Goal: Task Accomplishment & Management: Manage account settings

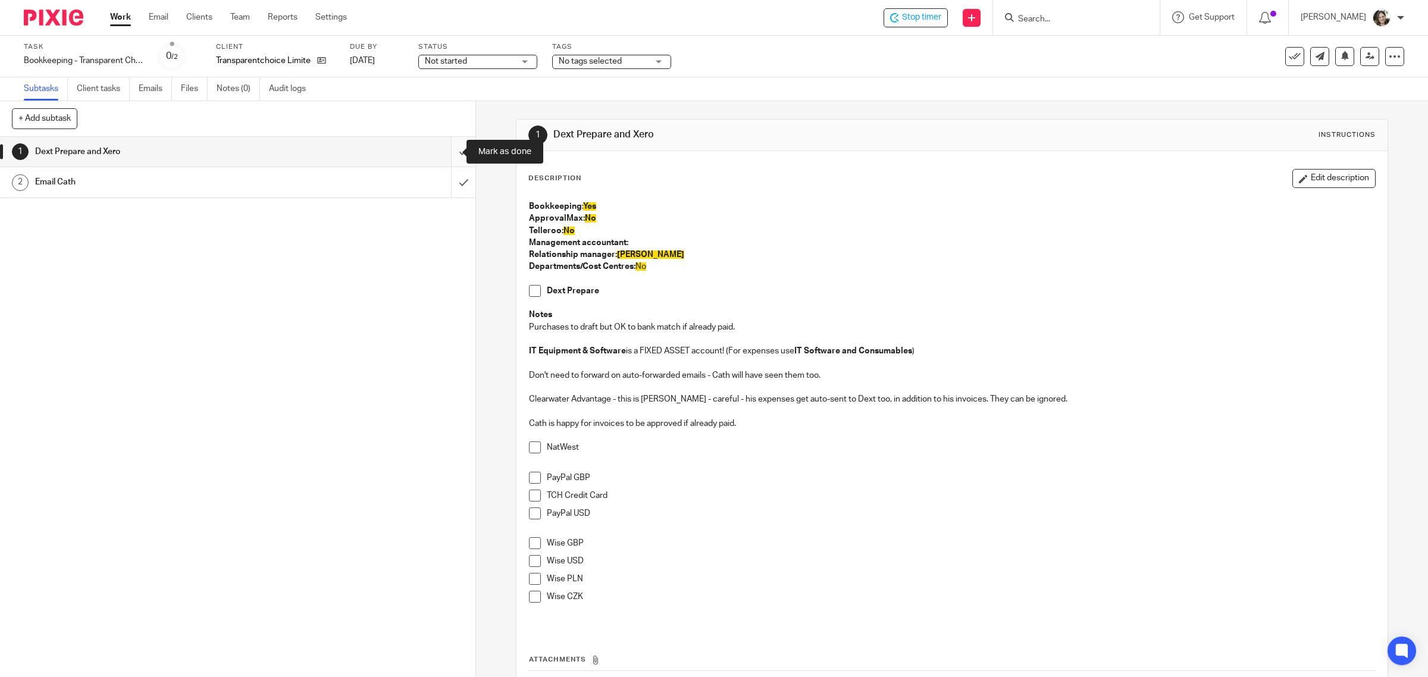
click at [445, 152] on input "submit" at bounding box center [237, 152] width 475 height 30
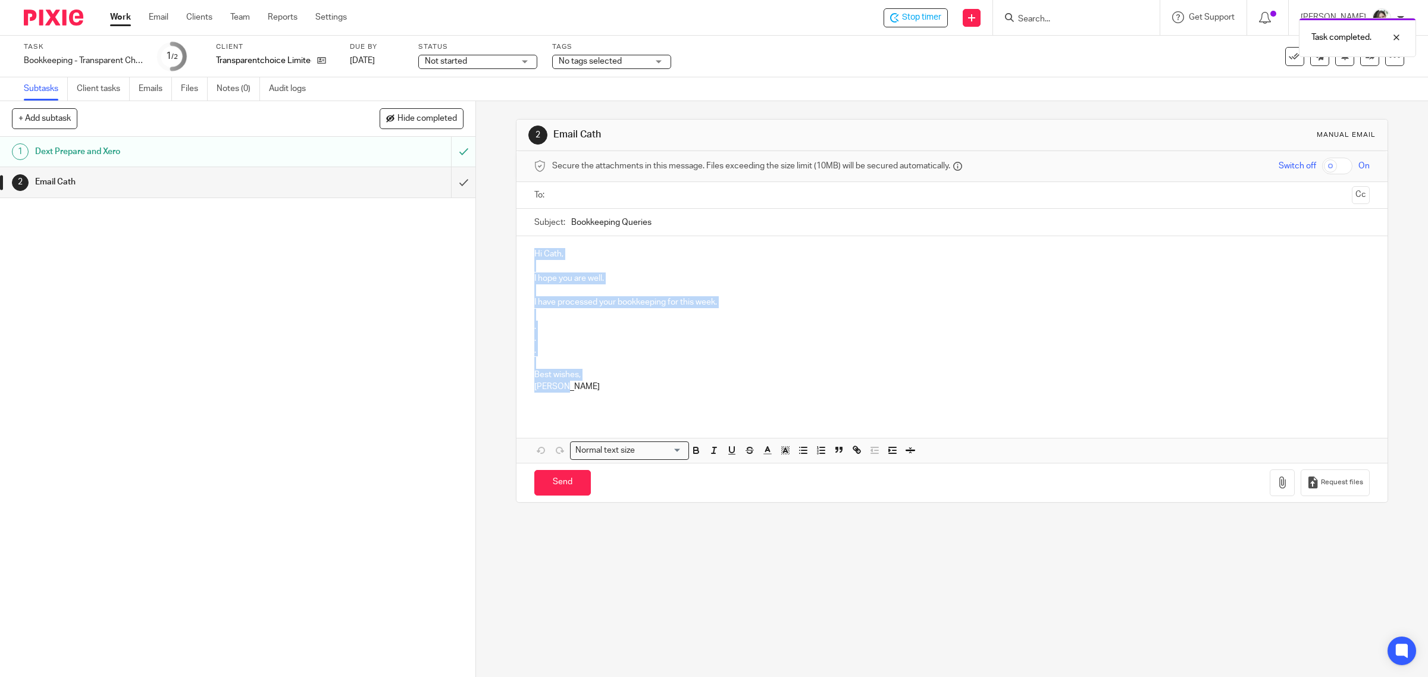
drag, startPoint x: 580, startPoint y: 387, endPoint x: 555, endPoint y: 128, distance: 260.7
click at [483, 204] on div "2 Email Cath Manual email Secure the attachments in this message. Files exceedi…" at bounding box center [952, 389] width 952 height 576
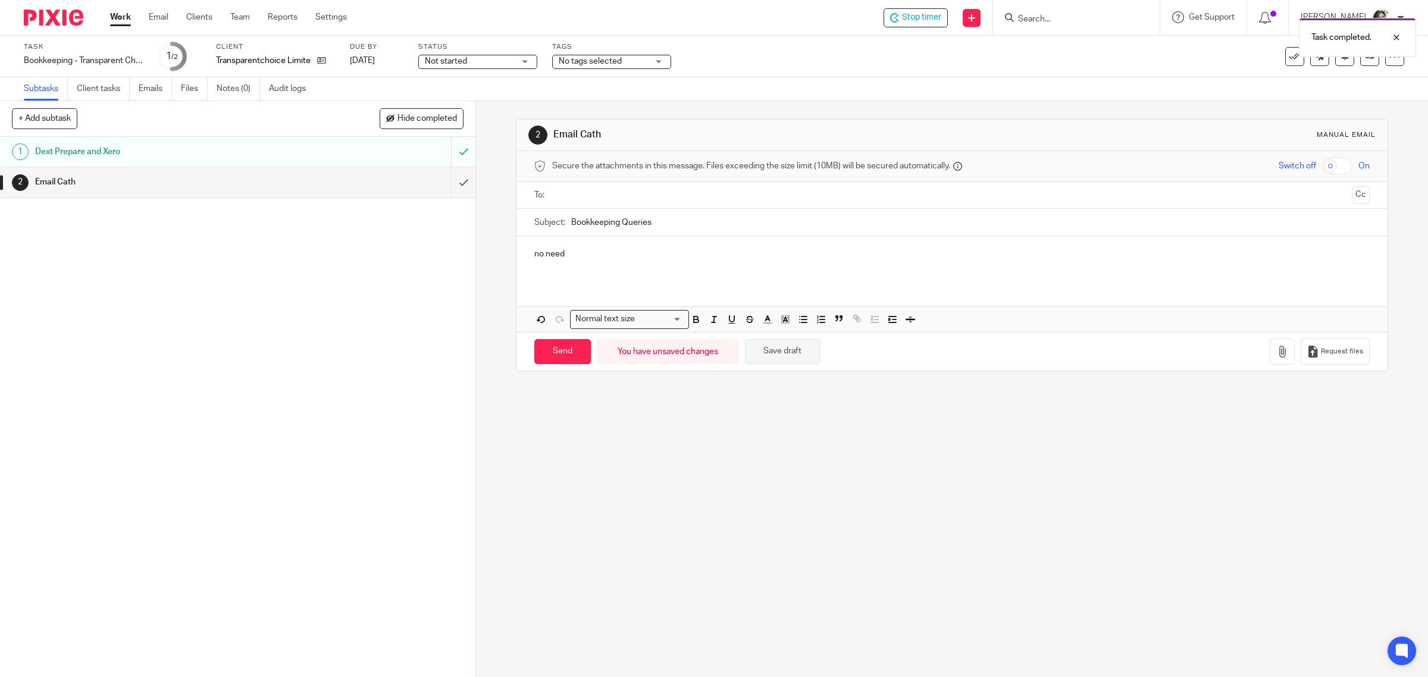
click at [777, 343] on button "Save draft" at bounding box center [782, 352] width 75 height 26
click at [448, 183] on input "submit" at bounding box center [237, 182] width 475 height 30
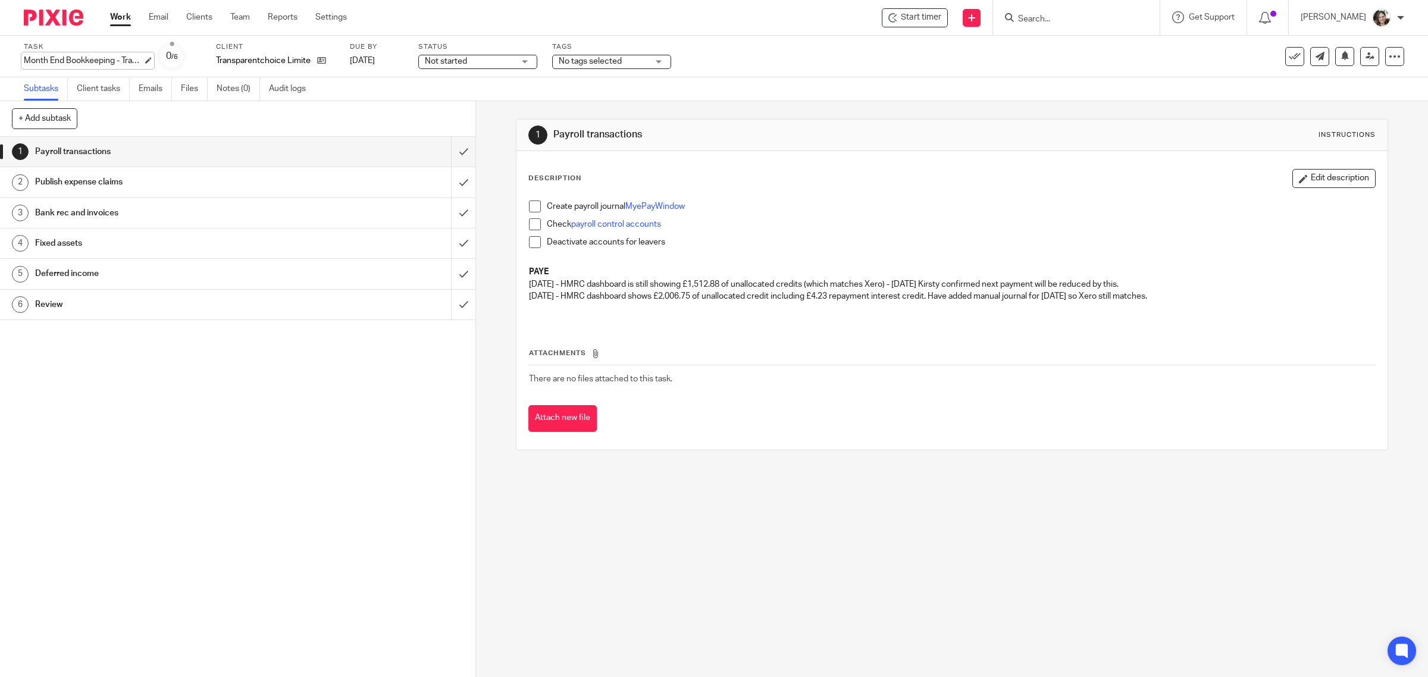
click at [58, 64] on div "Month End Bookkeeping - TransparentChoice - September Save Month End Bookkeepin…" at bounding box center [83, 61] width 119 height 12
click at [28, 61] on input "Month End Bookkeeping - TransparentChoice - September" at bounding box center [111, 62] width 174 height 14
type input "September Month End Bookkeeping - TransparentChoice - September"
click at [861, 66] on div "Task September Month End Bookkeeping - TransparentChoice - September Save Month…" at bounding box center [599, 56] width 1150 height 29
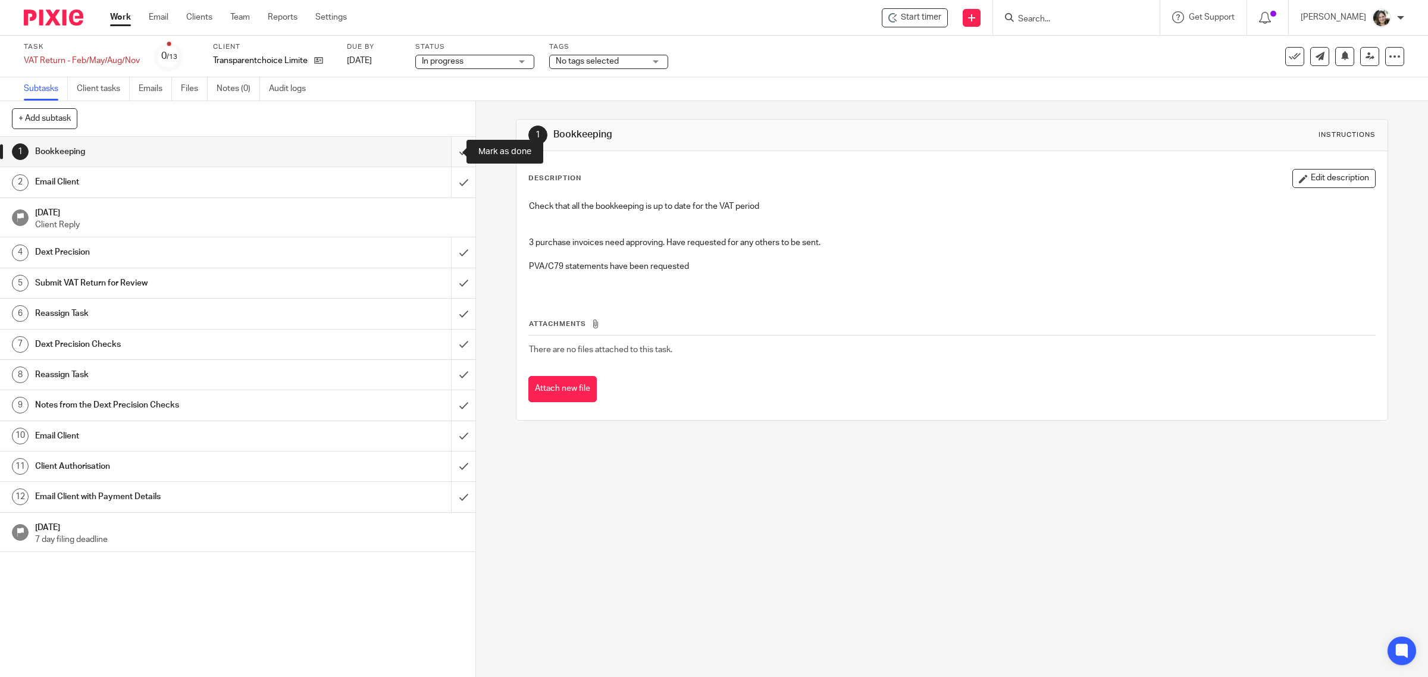
click at [448, 149] on input "submit" at bounding box center [237, 152] width 475 height 30
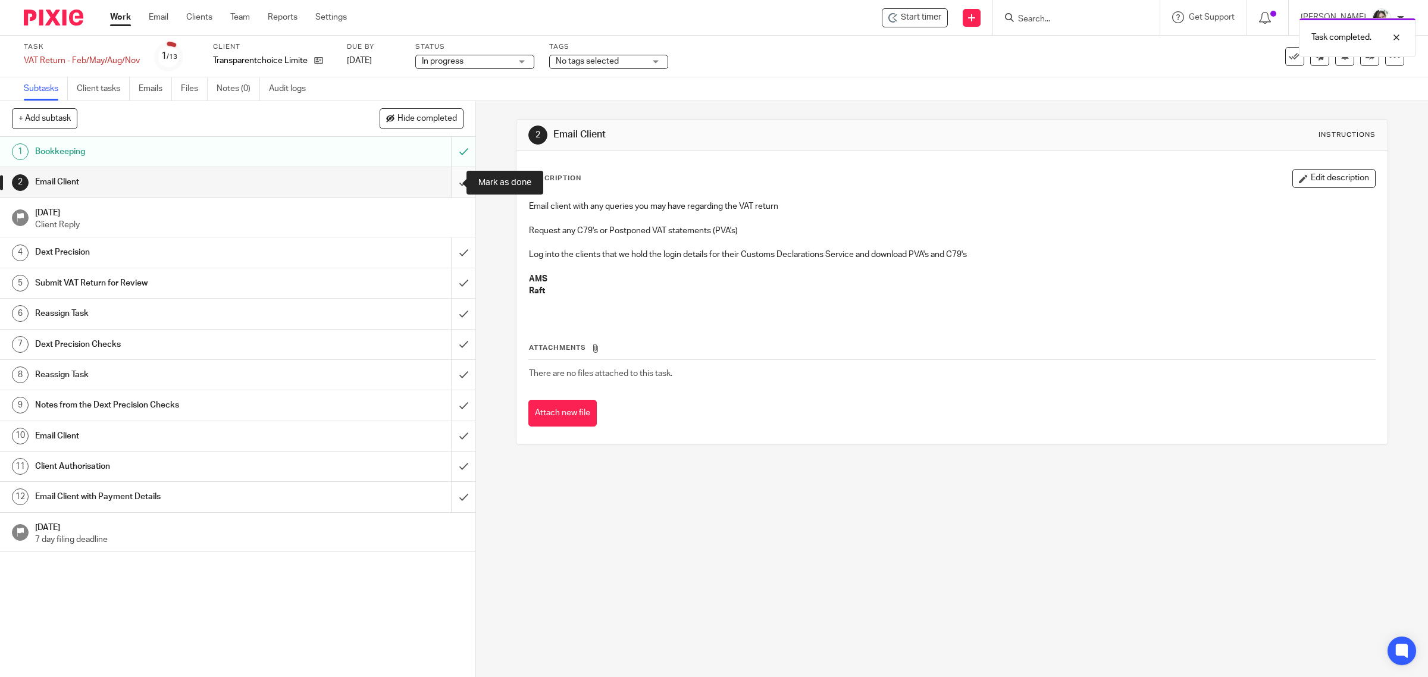
click at [447, 180] on input "submit" at bounding box center [237, 182] width 475 height 30
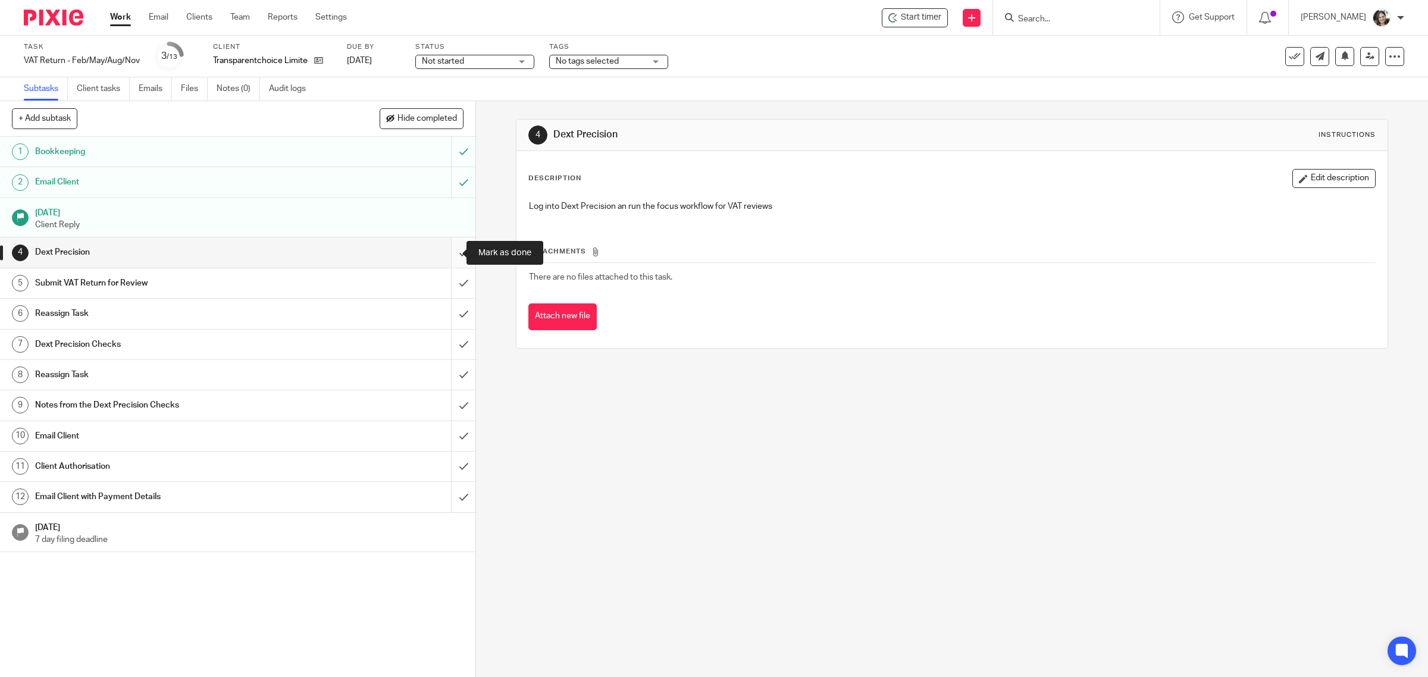
click at [445, 255] on input "submit" at bounding box center [237, 252] width 475 height 30
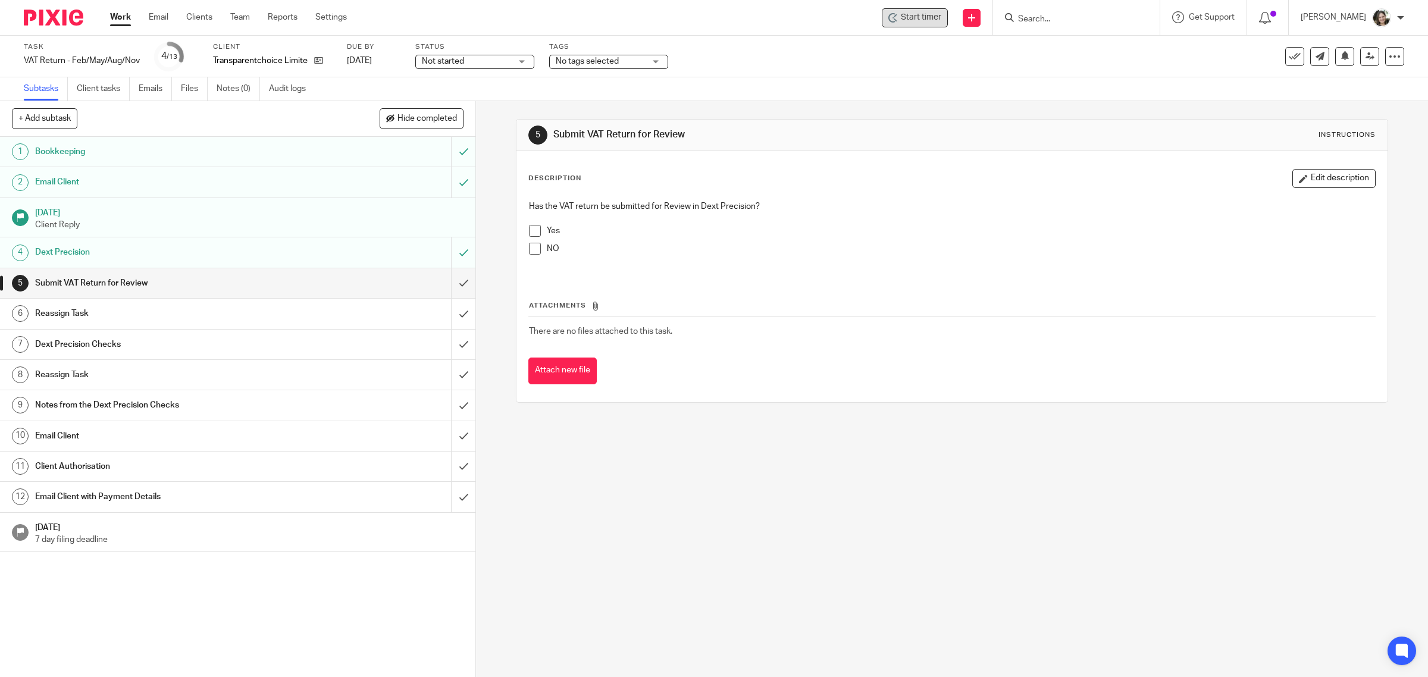
click at [932, 15] on span "Start timer" at bounding box center [921, 17] width 40 height 12
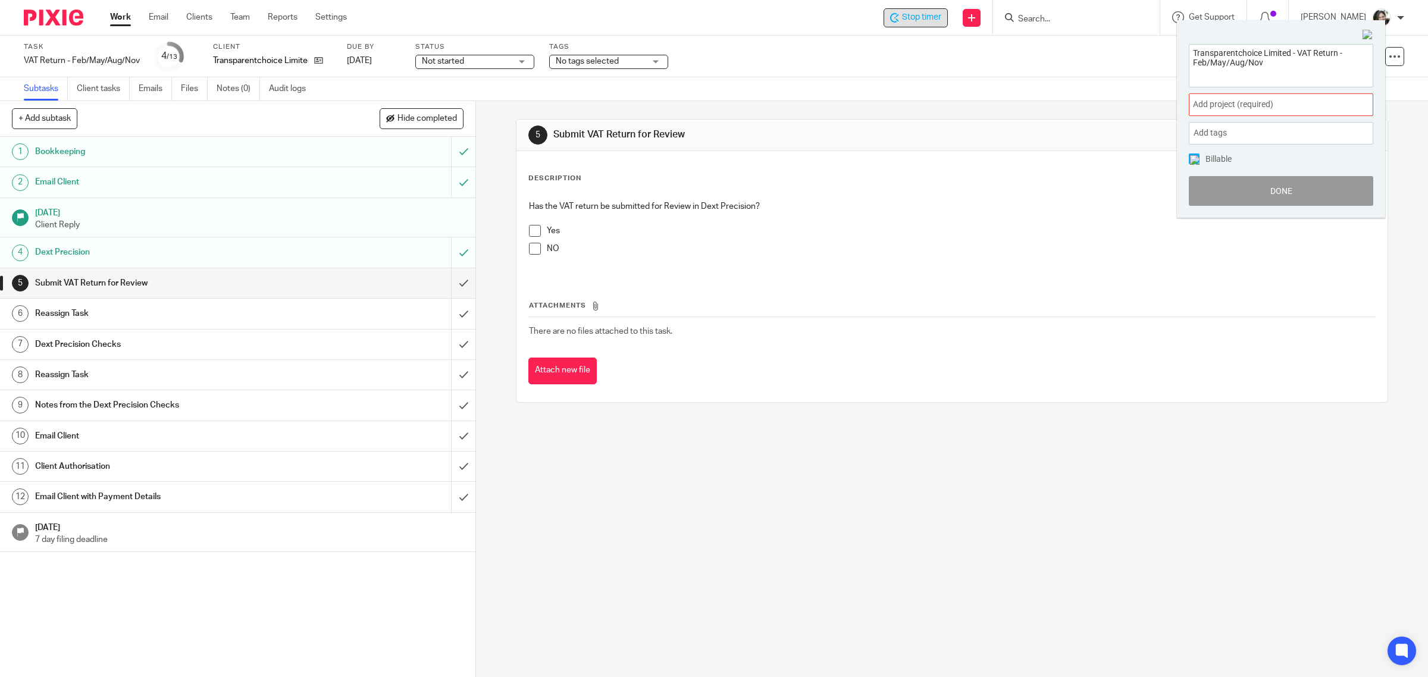
click at [1242, 102] on span "Add project (required) :" at bounding box center [1268, 104] width 150 height 12
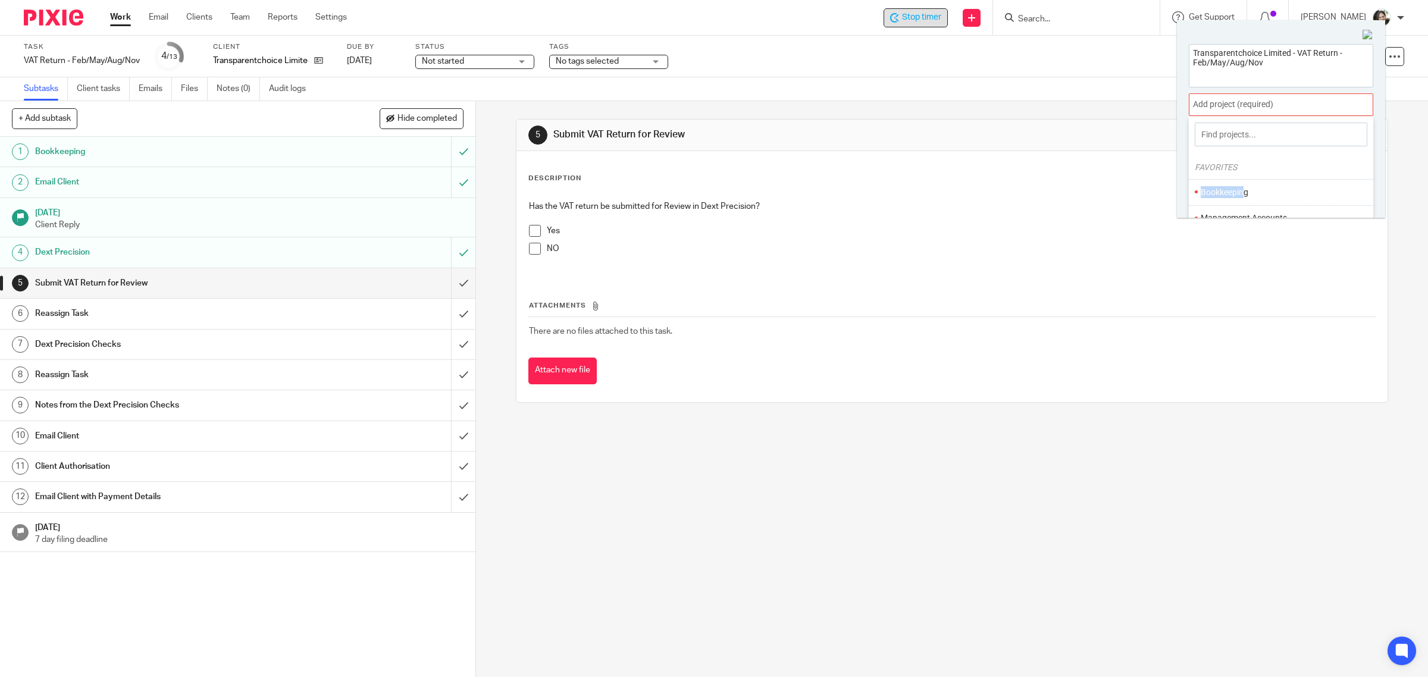
drag, startPoint x: 1244, startPoint y: 187, endPoint x: 1297, endPoint y: 159, distance: 60.2
click at [1296, 161] on div "FAVORITES Bookkeeping Management Accounts VAT" at bounding box center [1281, 207] width 184 height 99
click at [1217, 168] on li "VAT" at bounding box center [1278, 170] width 155 height 12
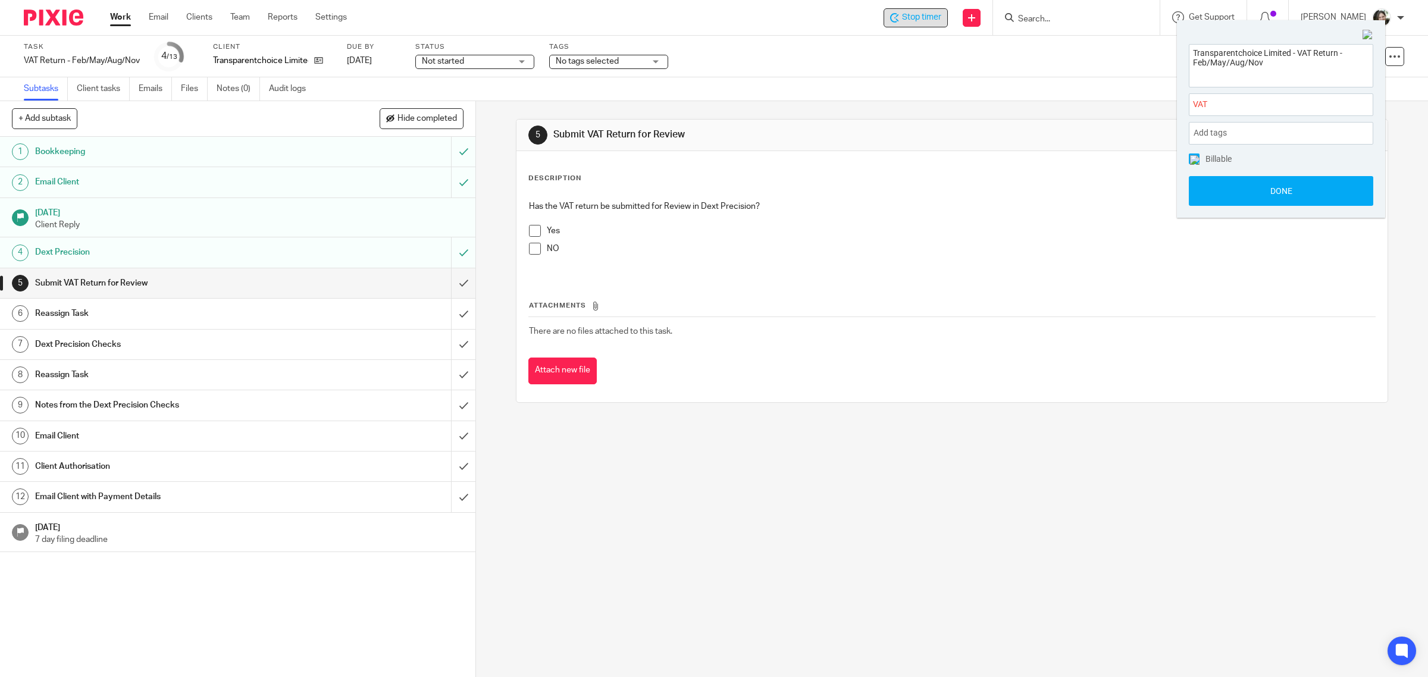
click at [1191, 159] on img at bounding box center [1195, 160] width 10 height 10
click at [1254, 188] on button "Done" at bounding box center [1281, 191] width 184 height 30
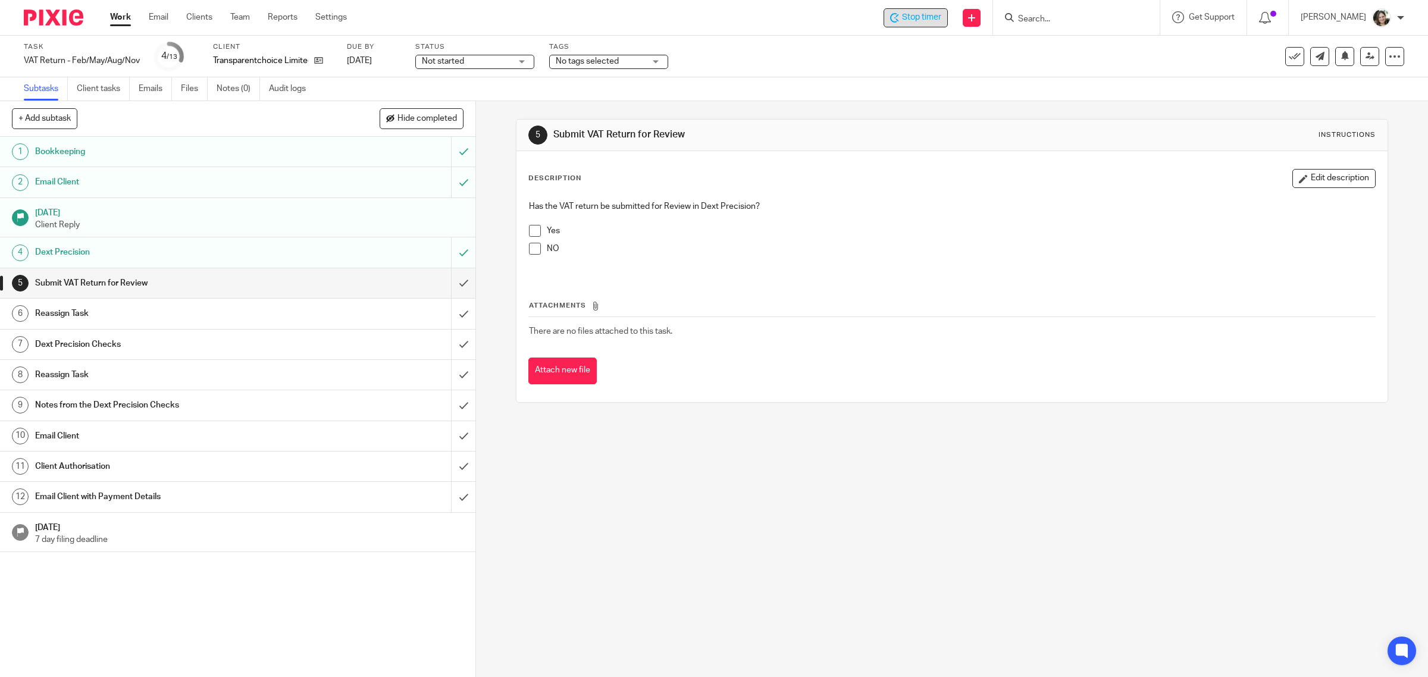
click at [148, 283] on h1 "Submit VAT Return for Review" at bounding box center [170, 283] width 270 height 18
click at [531, 230] on span at bounding box center [535, 231] width 12 height 12
click at [445, 283] on input "submit" at bounding box center [237, 283] width 475 height 30
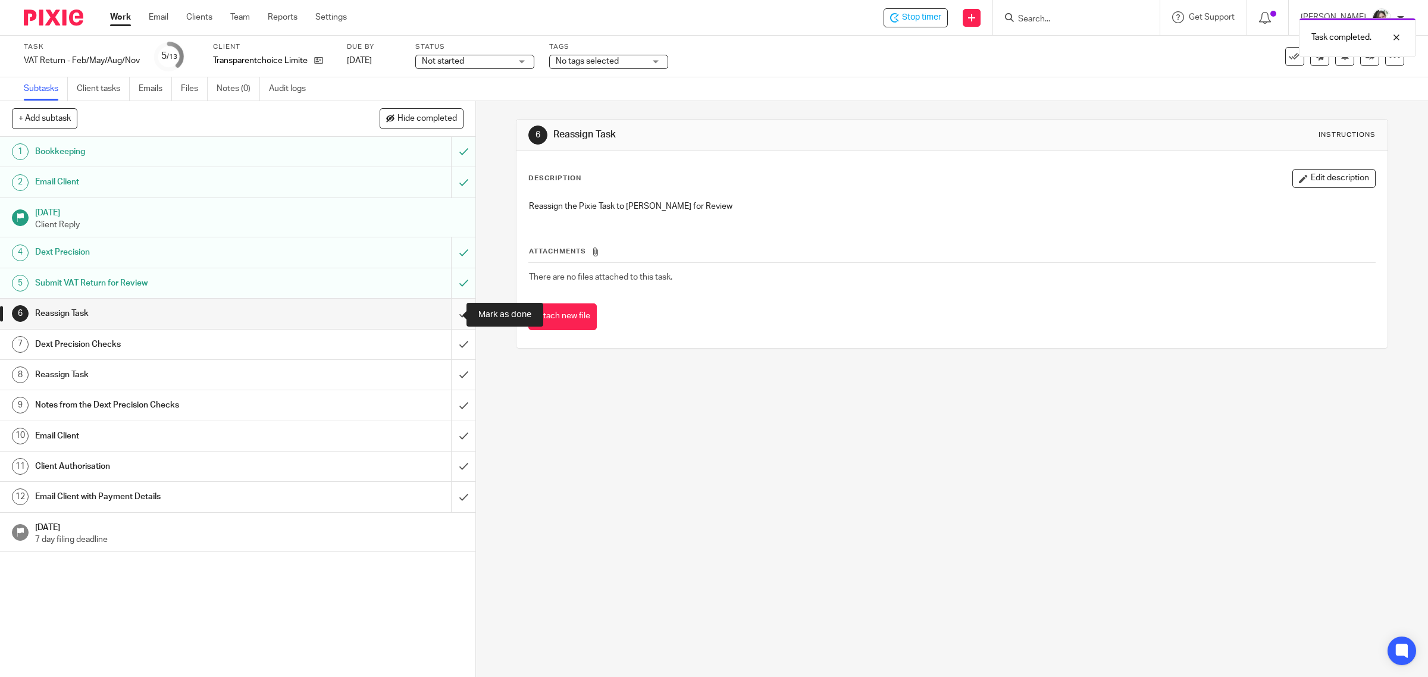
click at [447, 314] on input "submit" at bounding box center [237, 314] width 475 height 30
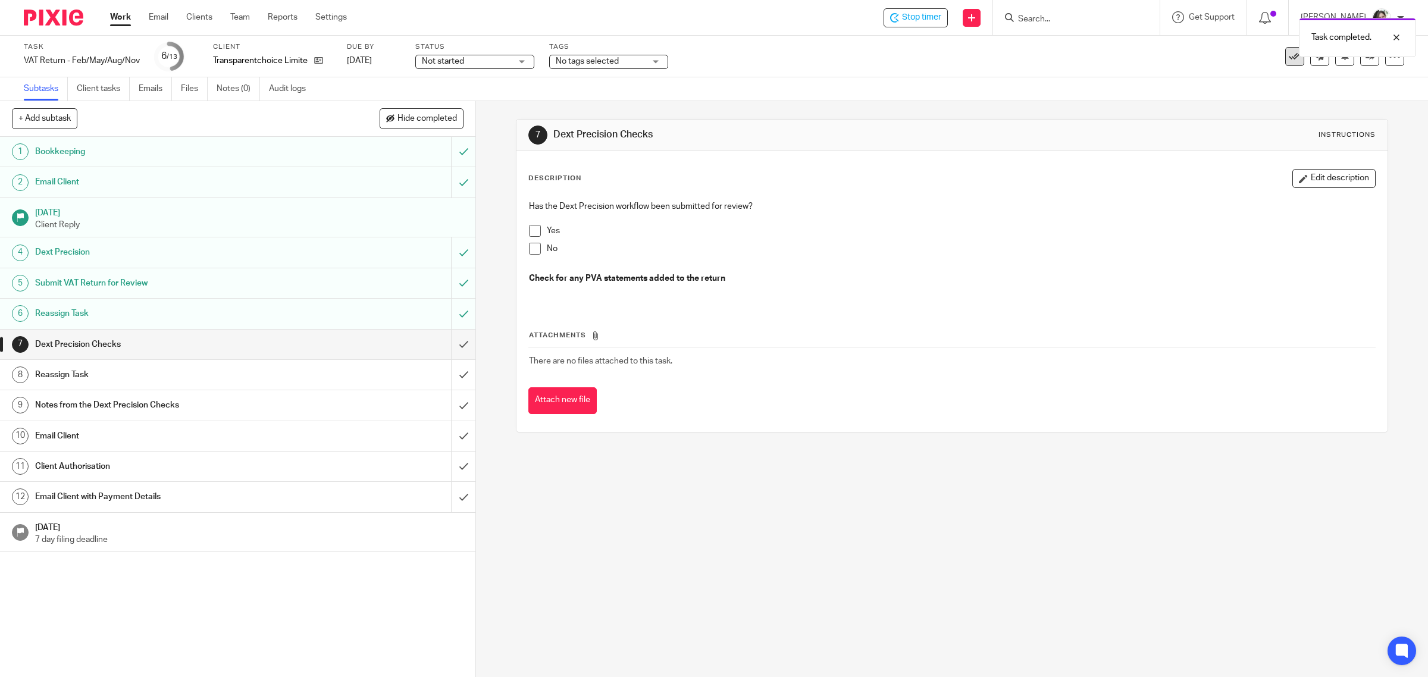
click at [1289, 58] on icon at bounding box center [1295, 57] width 12 height 12
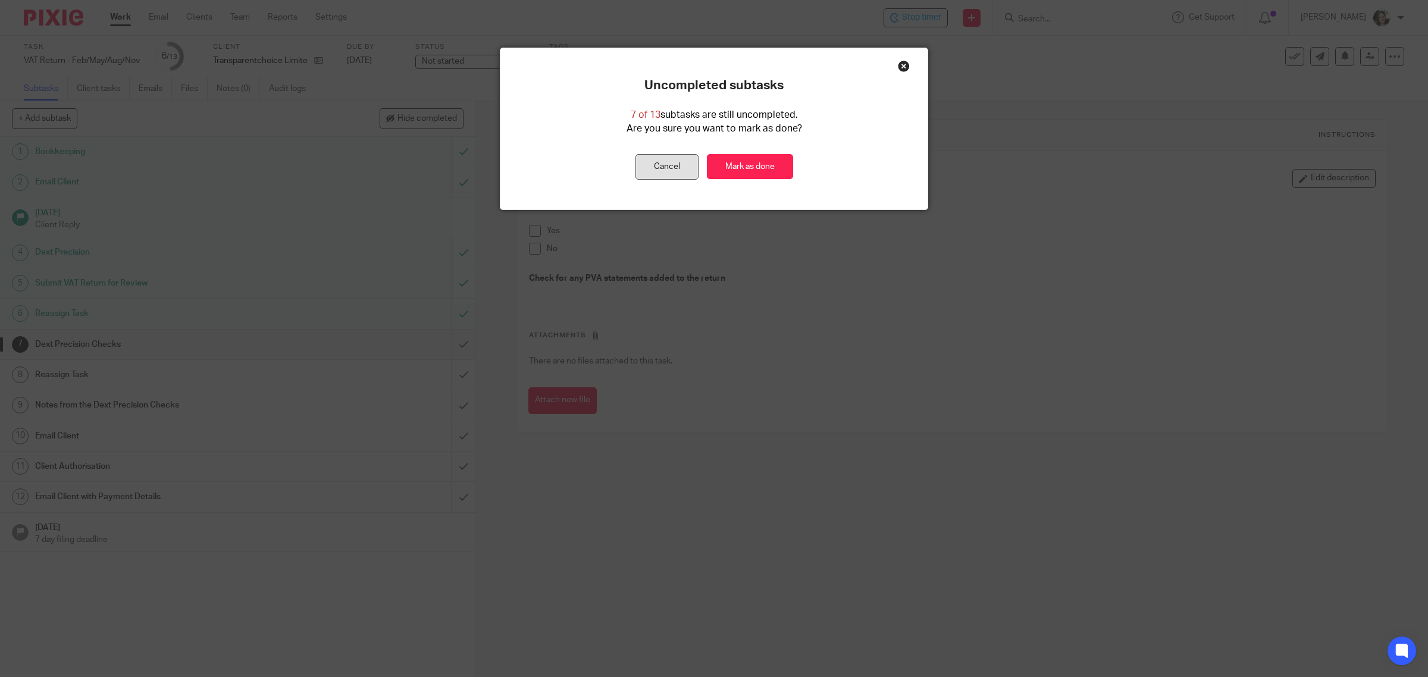
click at [652, 167] on button "Cancel" at bounding box center [667, 167] width 63 height 26
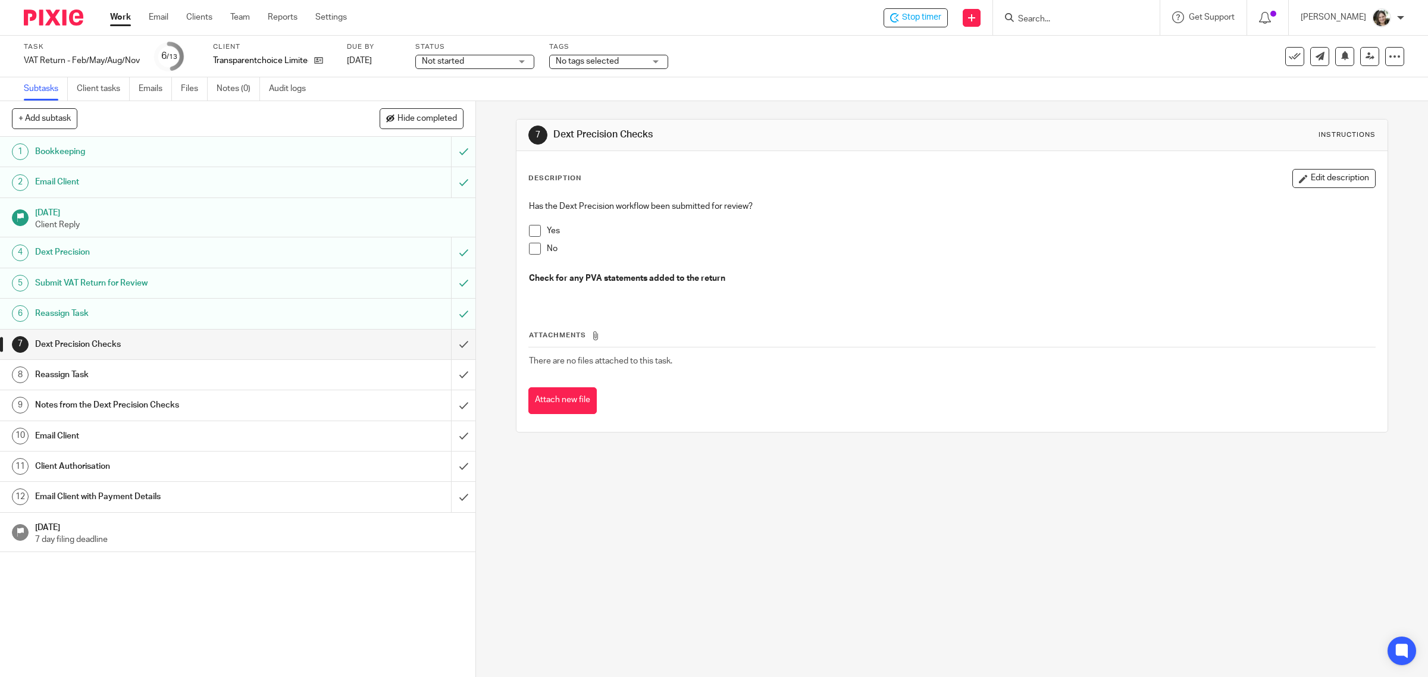
click at [112, 439] on h1 "Email Client" at bounding box center [170, 436] width 270 height 18
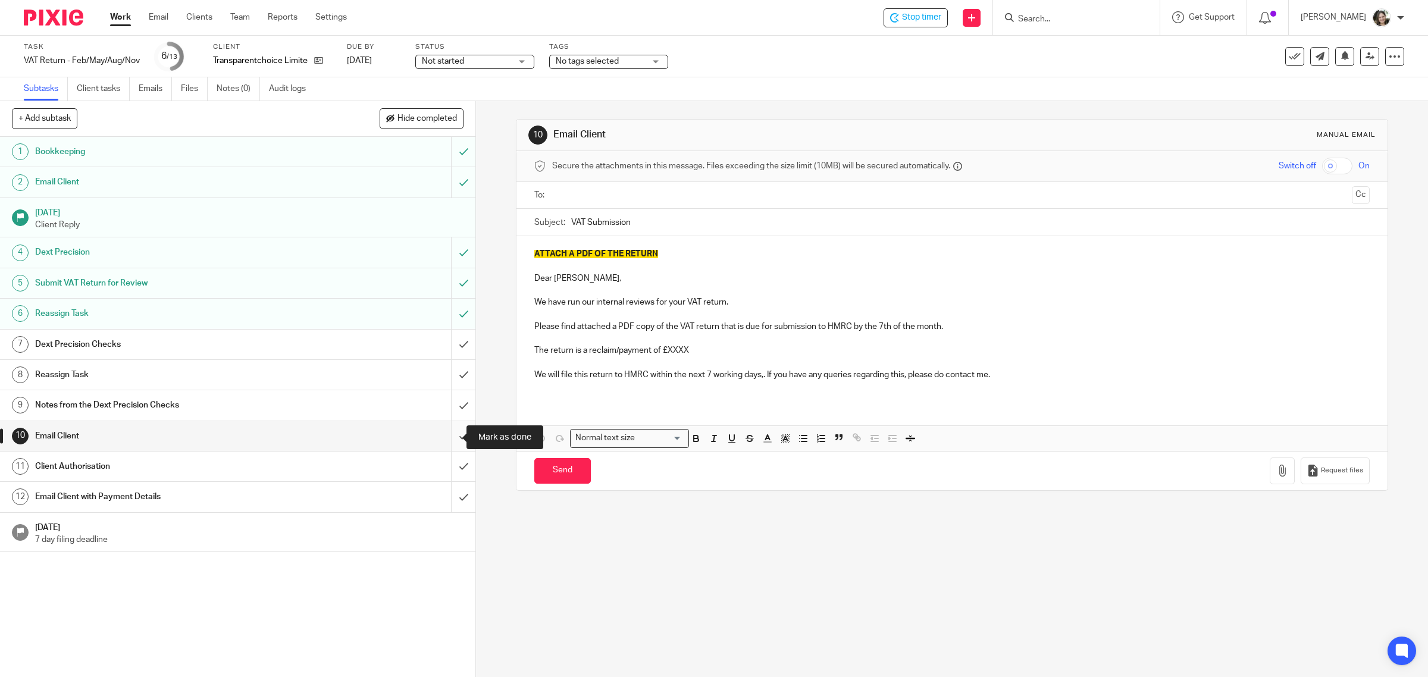
click at [450, 436] on input "submit" at bounding box center [237, 436] width 475 height 30
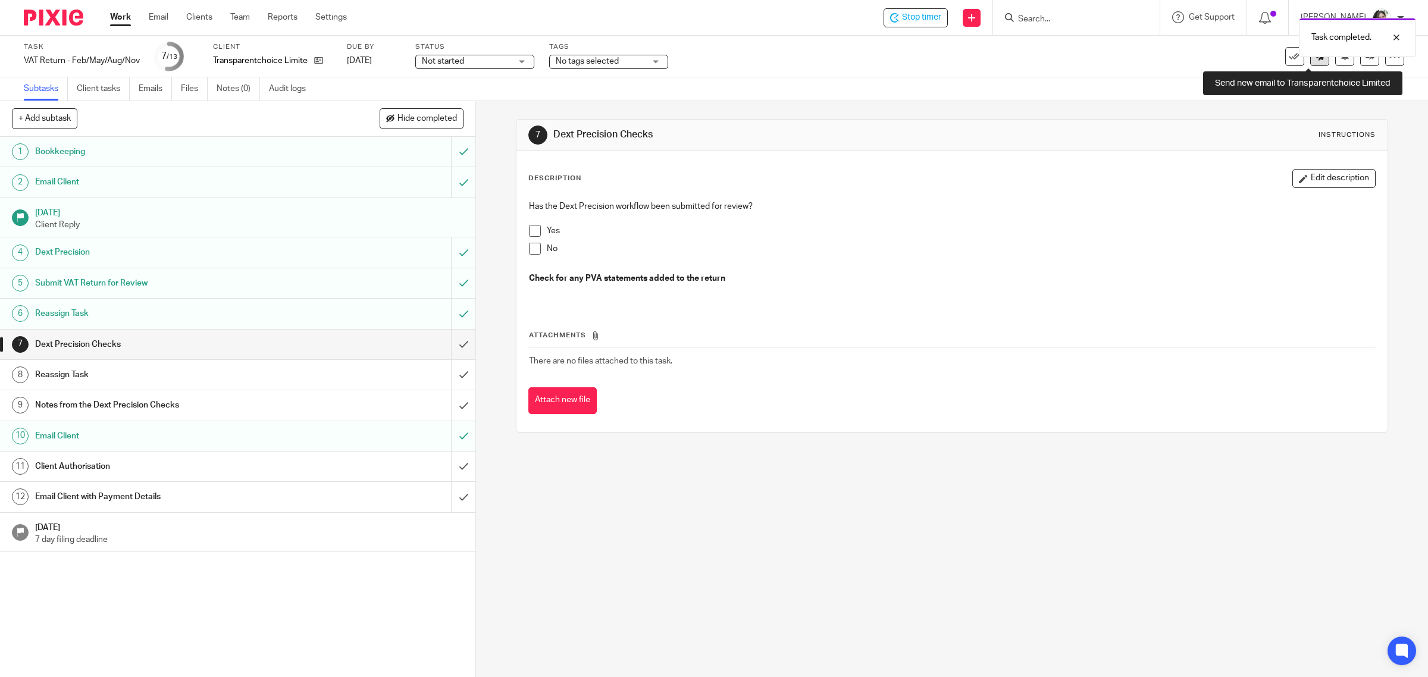
click at [1313, 62] on link at bounding box center [1319, 56] width 19 height 19
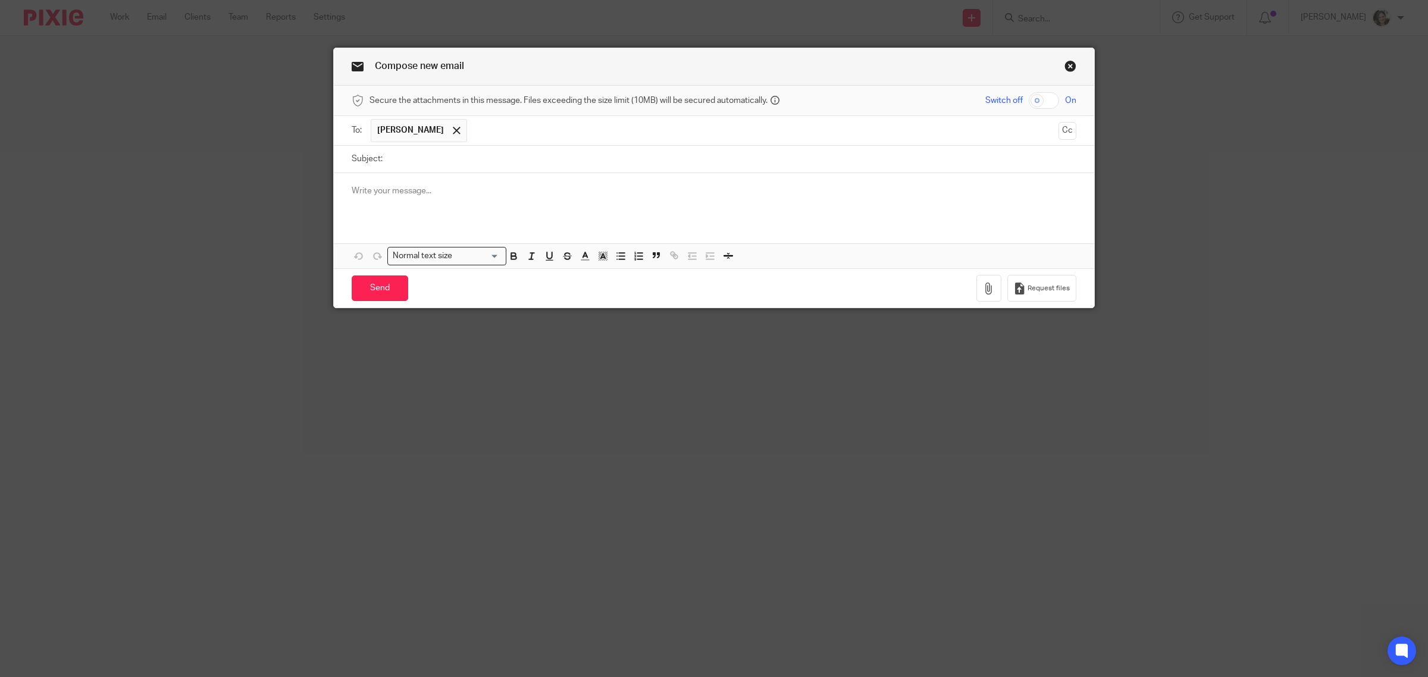
click at [1065, 63] on link "Close this dialog window" at bounding box center [1071, 68] width 12 height 16
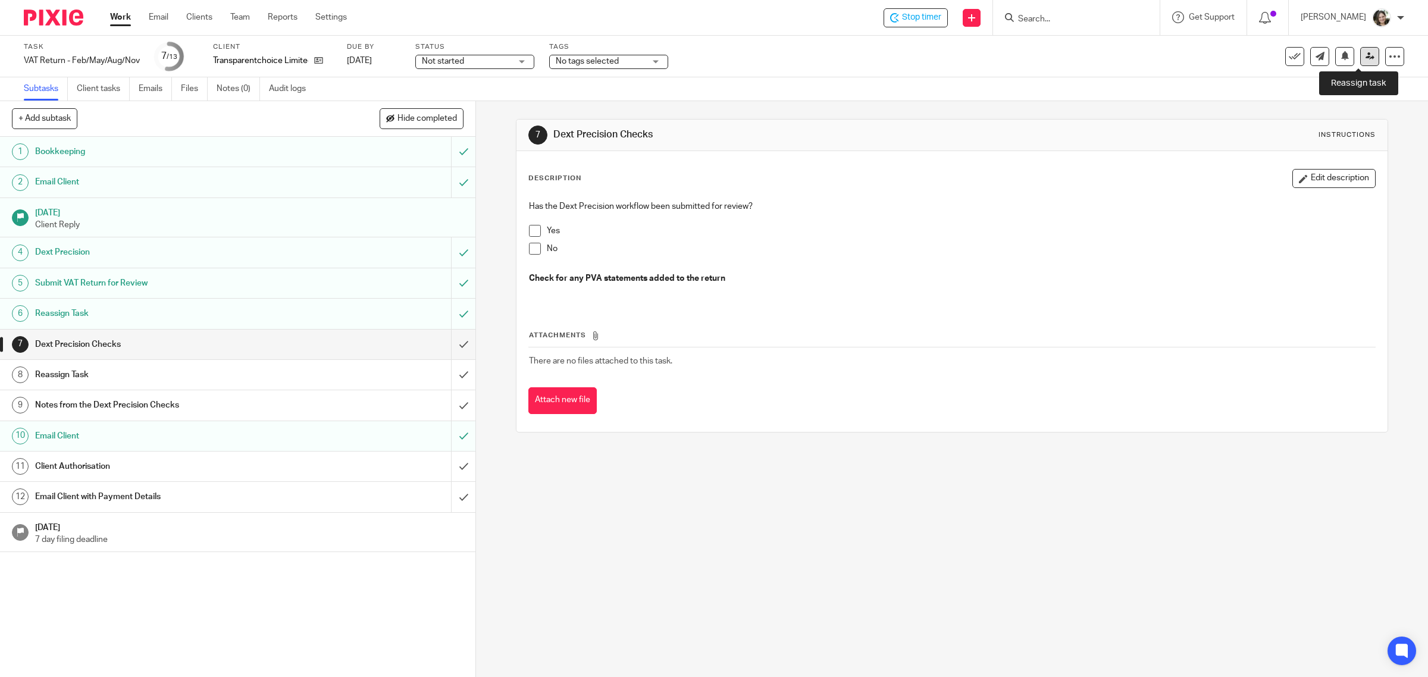
click at [1366, 54] on icon at bounding box center [1370, 56] width 9 height 9
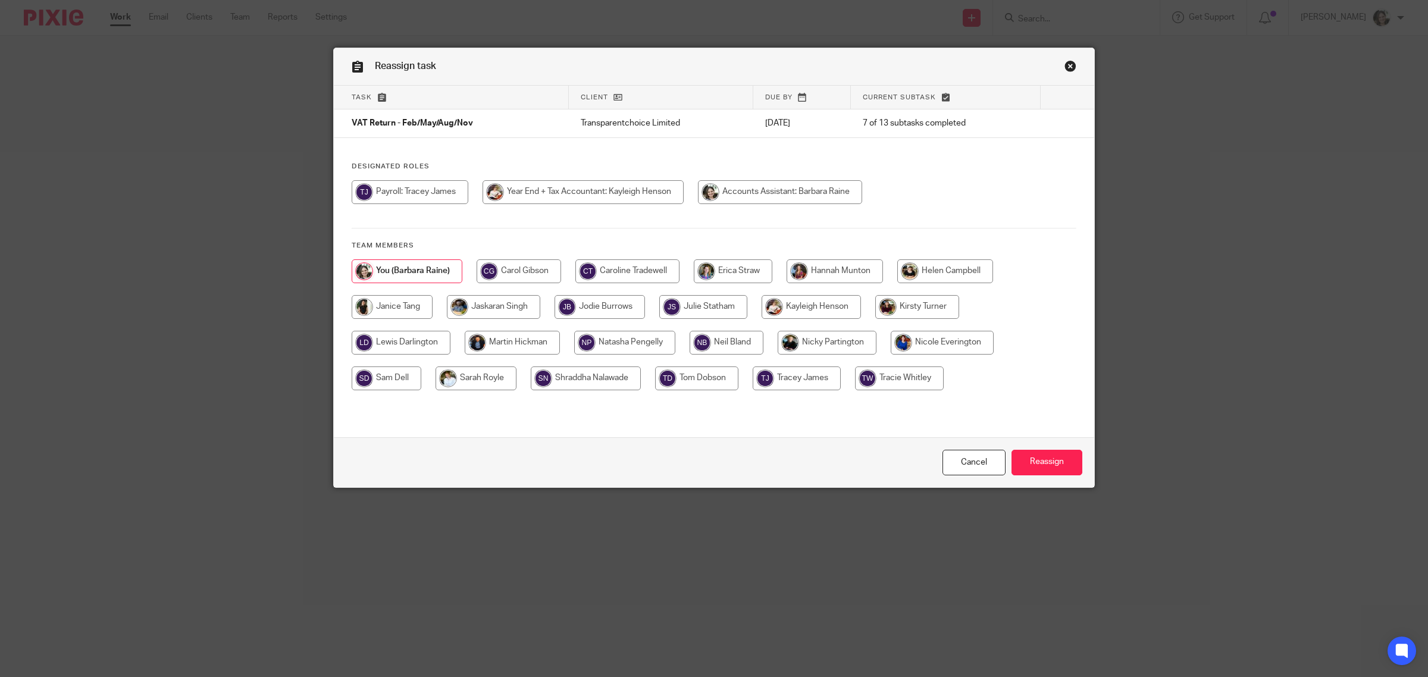
click at [954, 268] on input "radio" at bounding box center [945, 271] width 96 height 24
radio input "true"
click at [1051, 456] on input "Reassign" at bounding box center [1047, 463] width 71 height 26
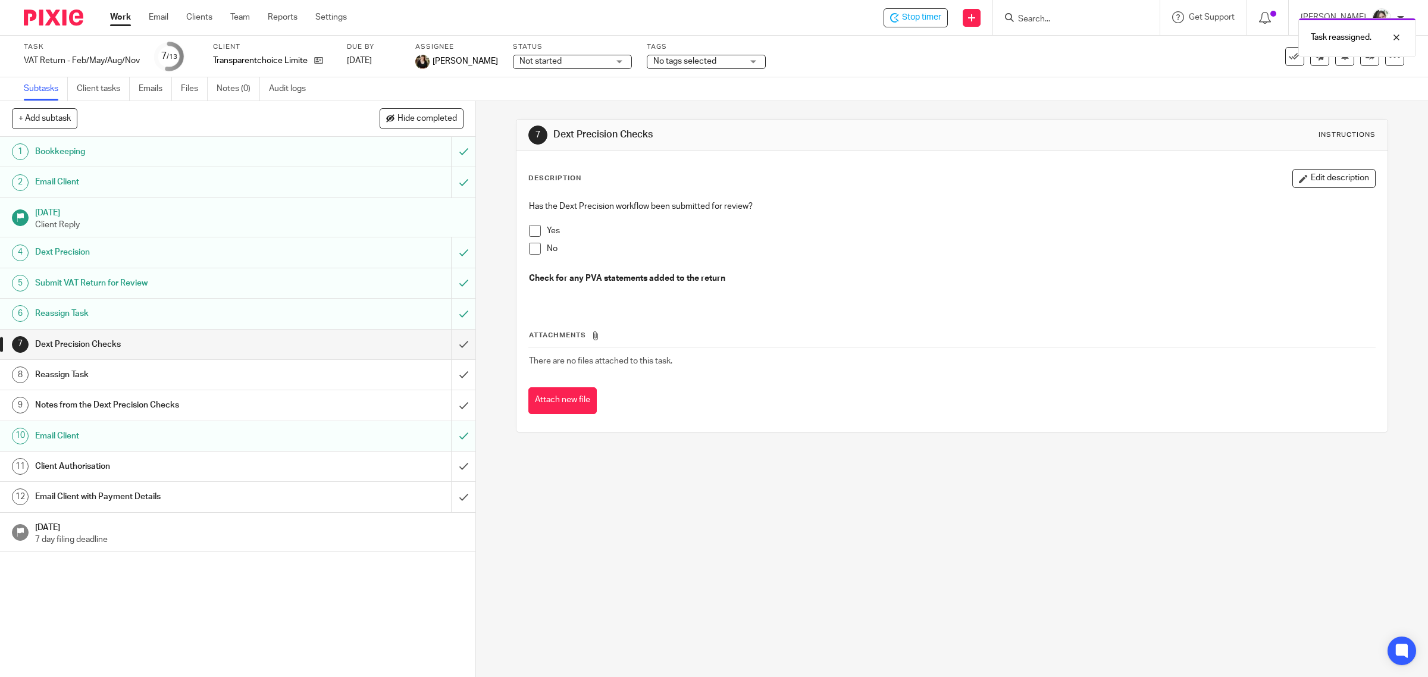
click at [564, 64] on span "Not started" at bounding box center [563, 61] width 89 height 12
click at [543, 104] on span "In progress" at bounding box center [535, 105] width 42 height 8
